Goal: Find specific page/section: Find specific page/section

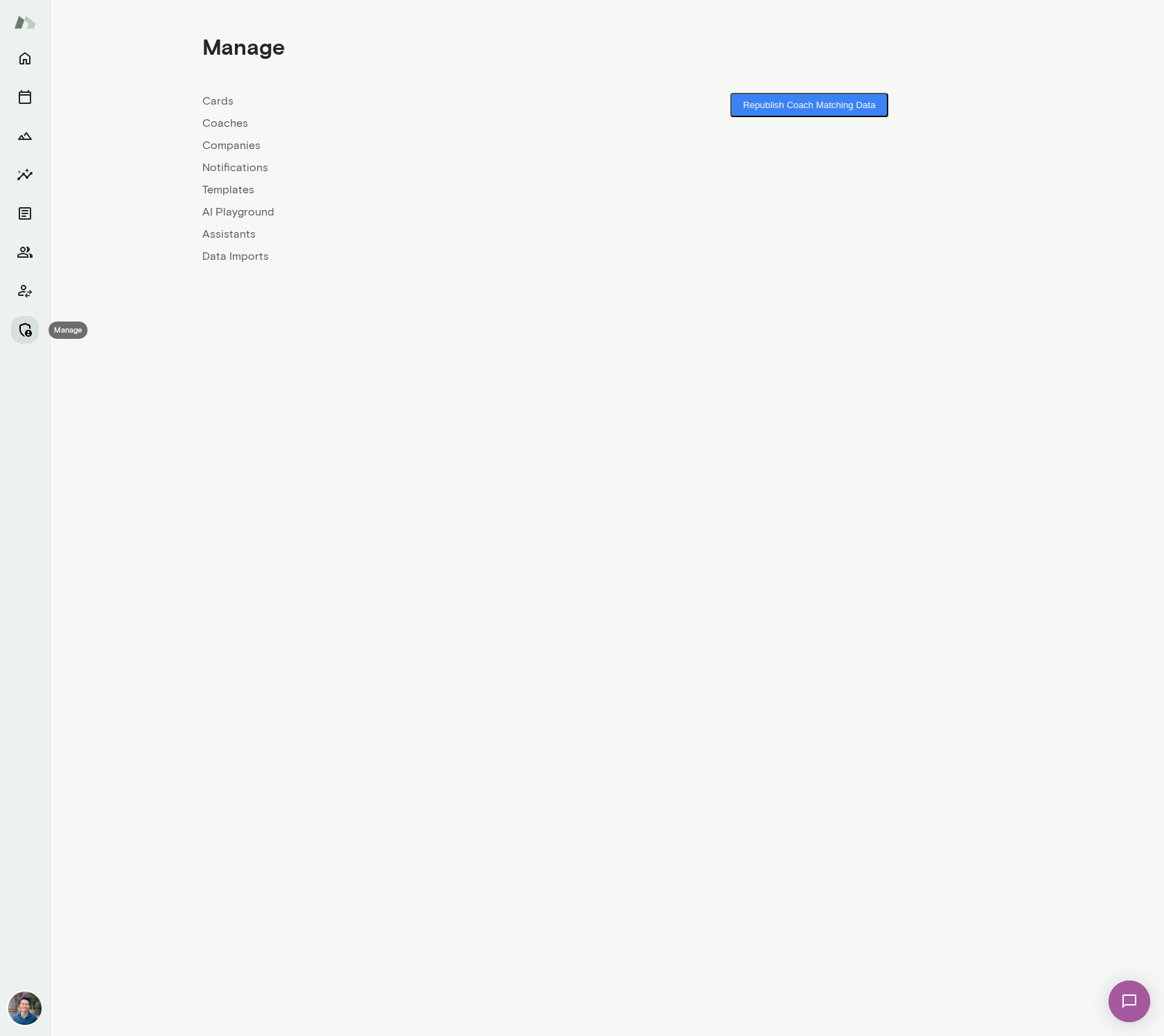
click at [23, 326] on icon "Manage" at bounding box center [25, 330] width 16 height 16
click at [236, 139] on link "Companies" at bounding box center [405, 145] width 405 height 16
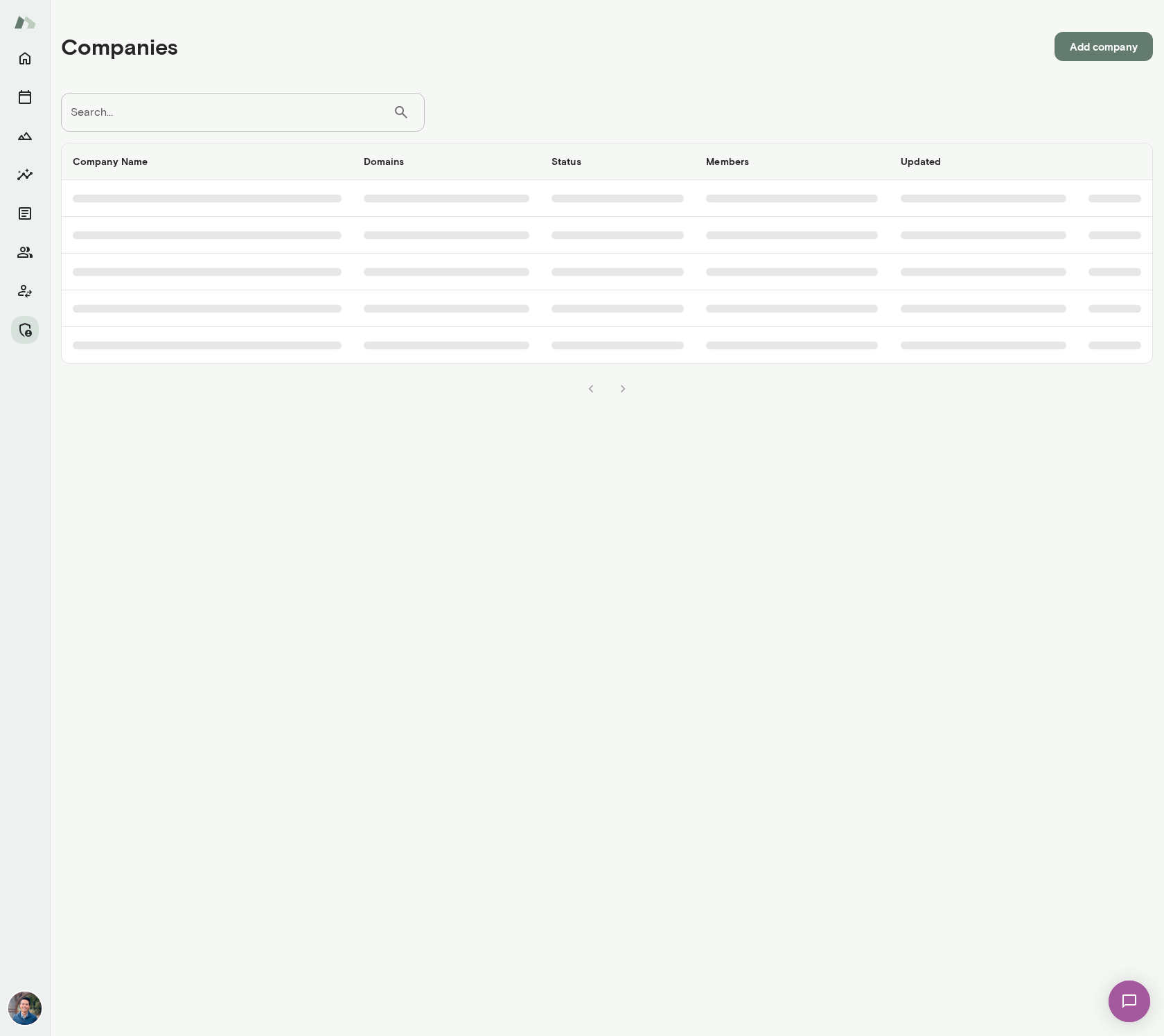
click at [220, 112] on input "Search..." at bounding box center [226, 112] width 332 height 39
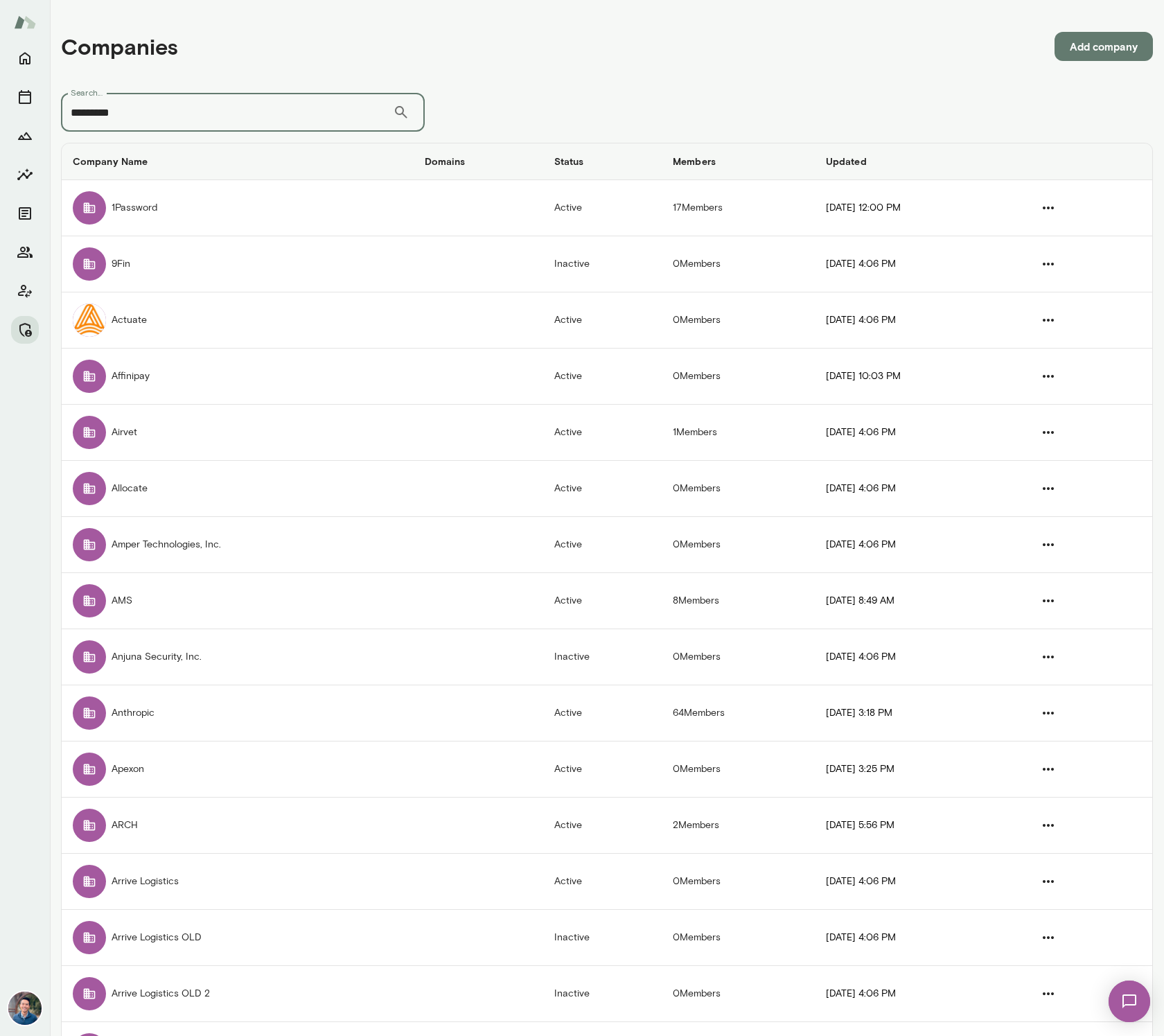
type input "*********"
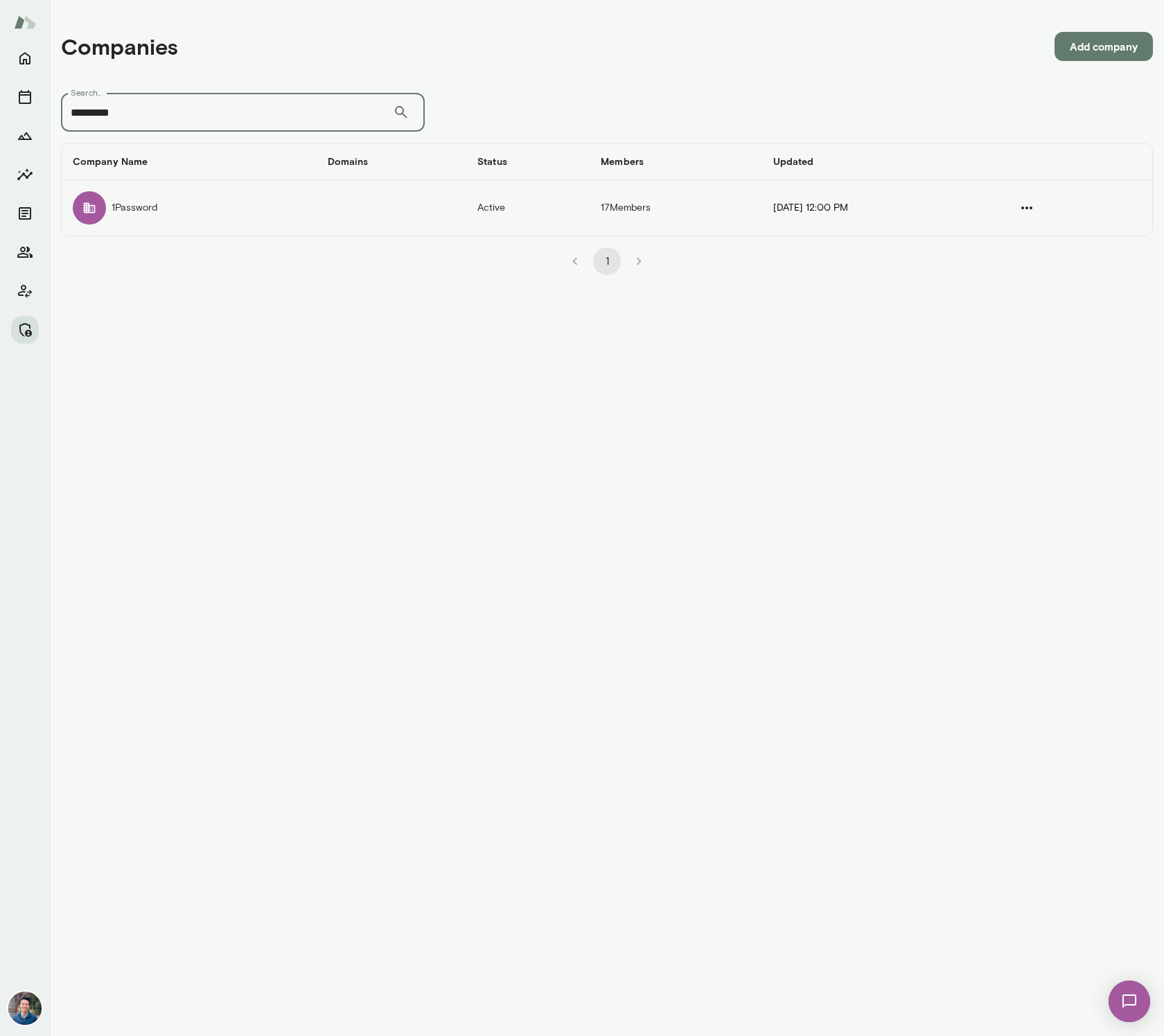
click at [251, 211] on td "1Password" at bounding box center [189, 208] width 255 height 55
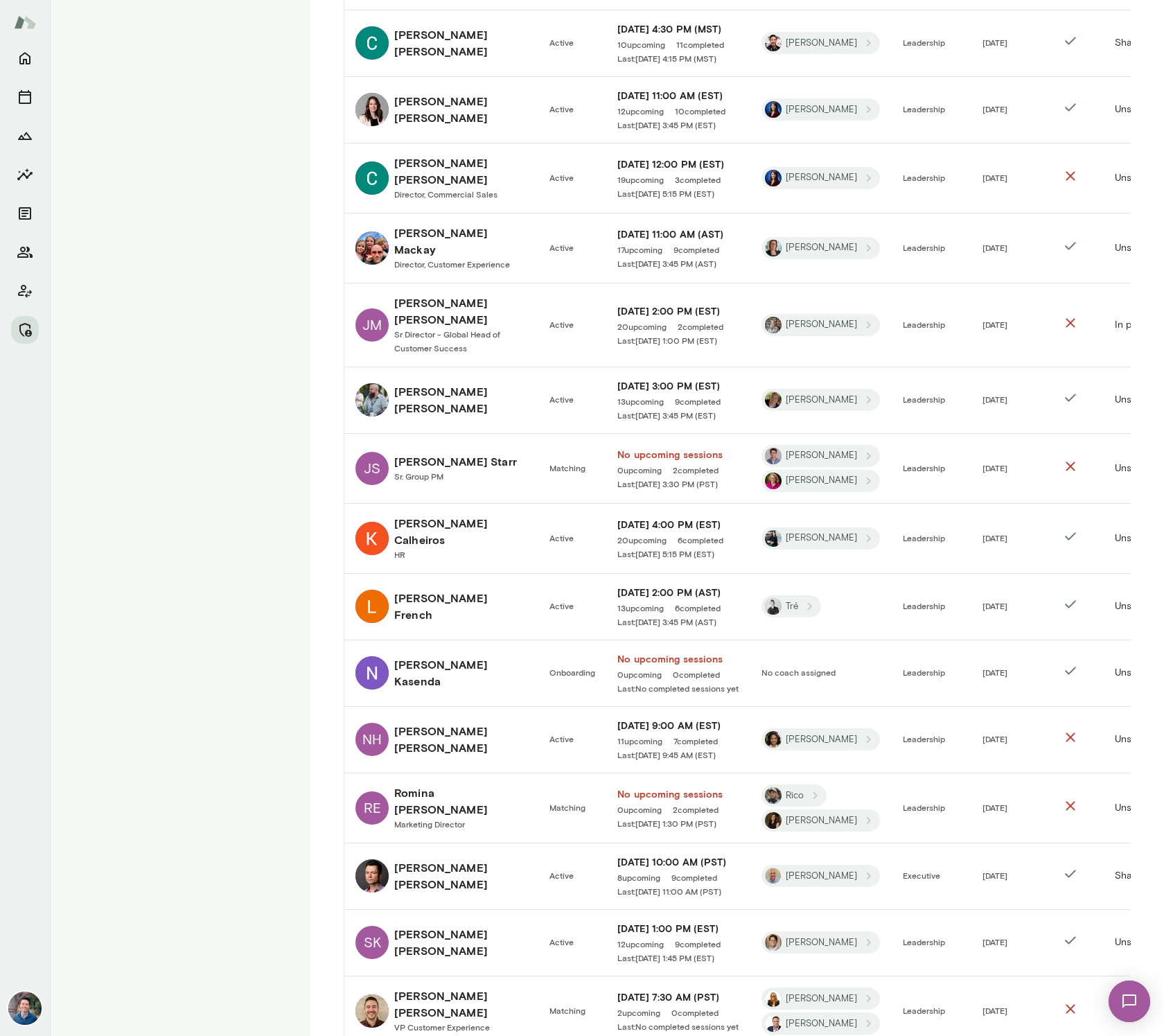
scroll to position [567, 0]
